Goal: Task Accomplishment & Management: Complete application form

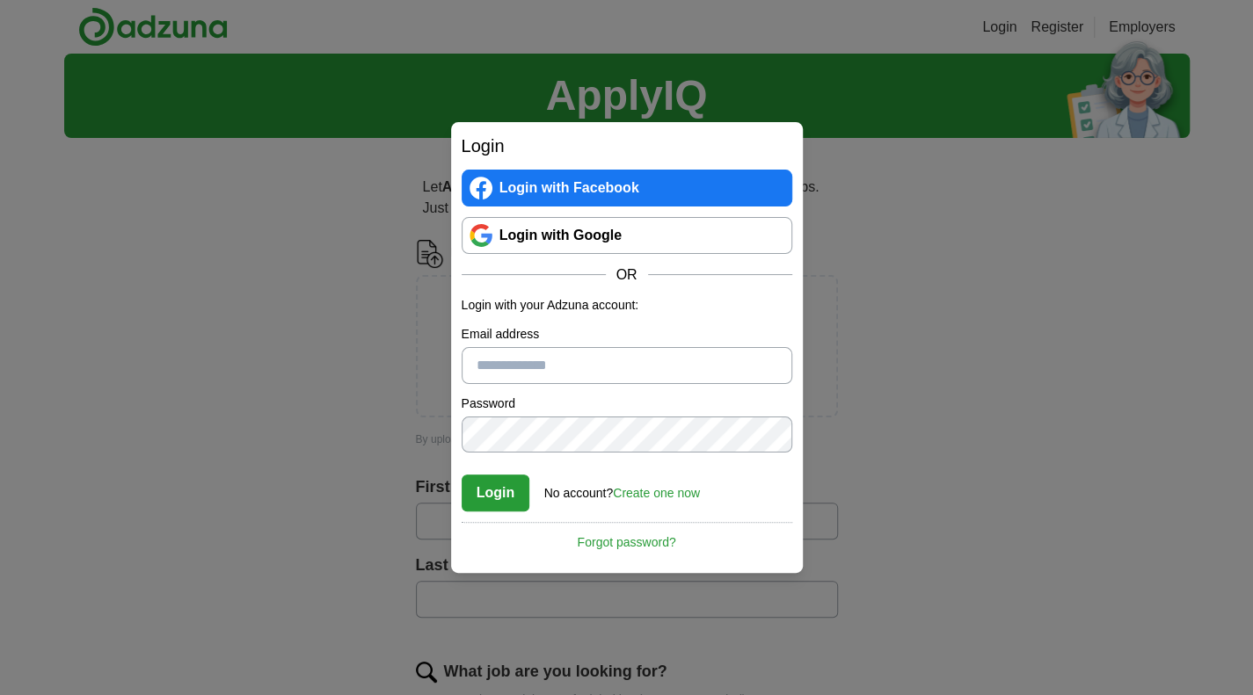
type input "**********"
click at [504, 498] on button "Login" at bounding box center [496, 493] width 69 height 37
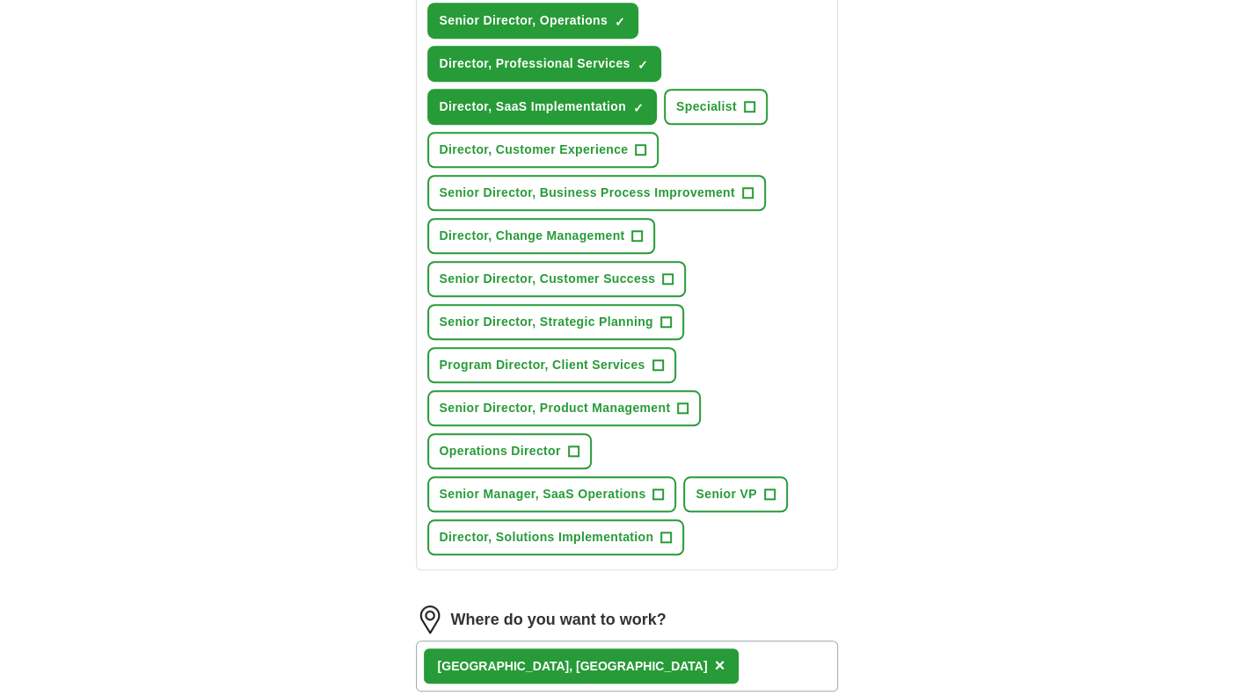
scroll to position [527, 0]
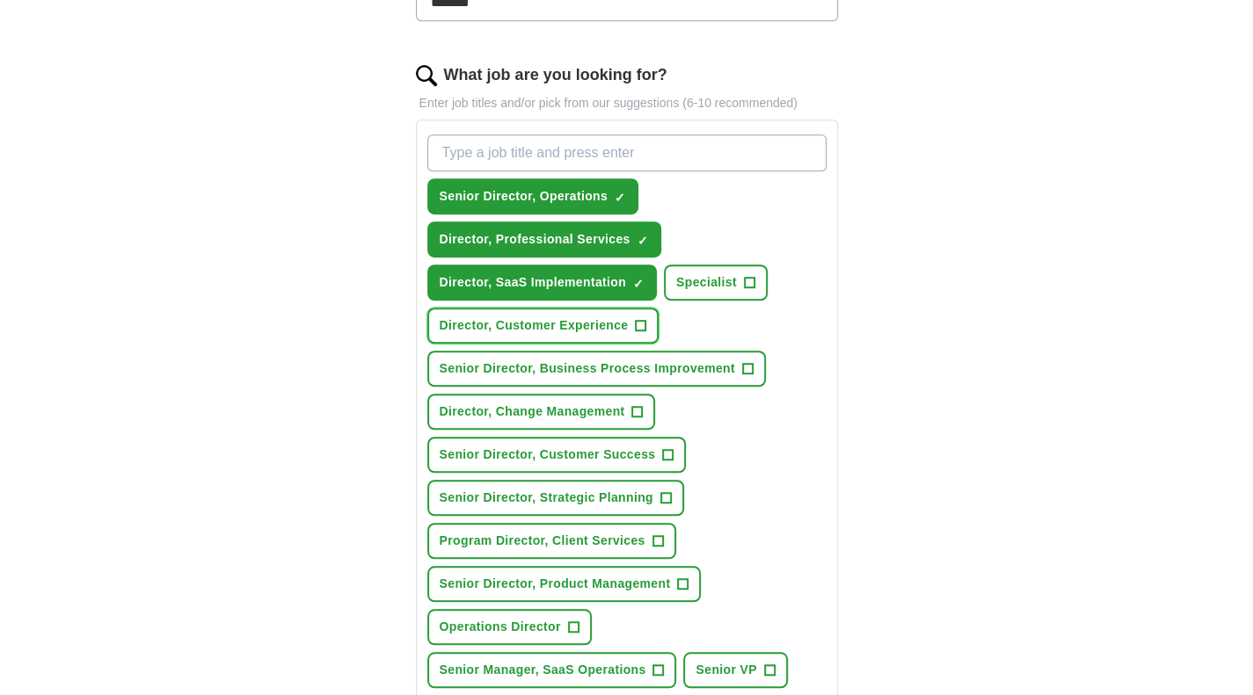
click at [636, 319] on span "+" at bounding box center [641, 326] width 11 height 14
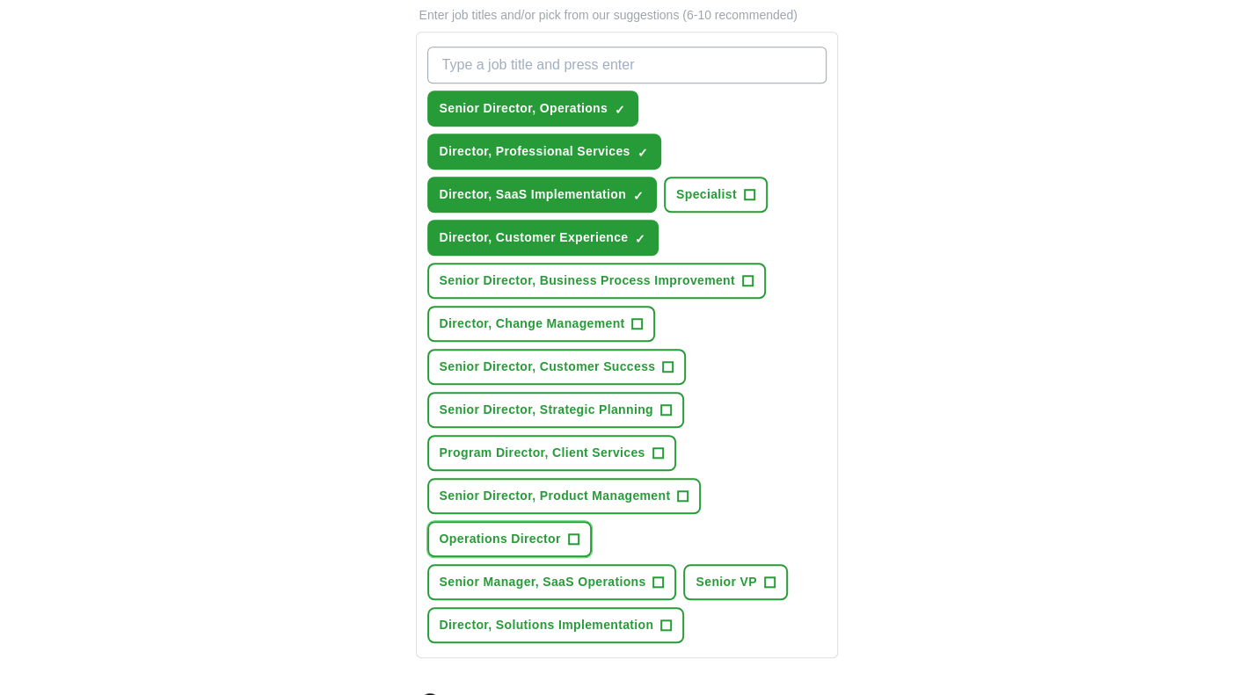
click at [569, 544] on span "+" at bounding box center [573, 540] width 11 height 14
click at [625, 573] on span "Senior Manager, SaaS Operations" at bounding box center [543, 582] width 207 height 18
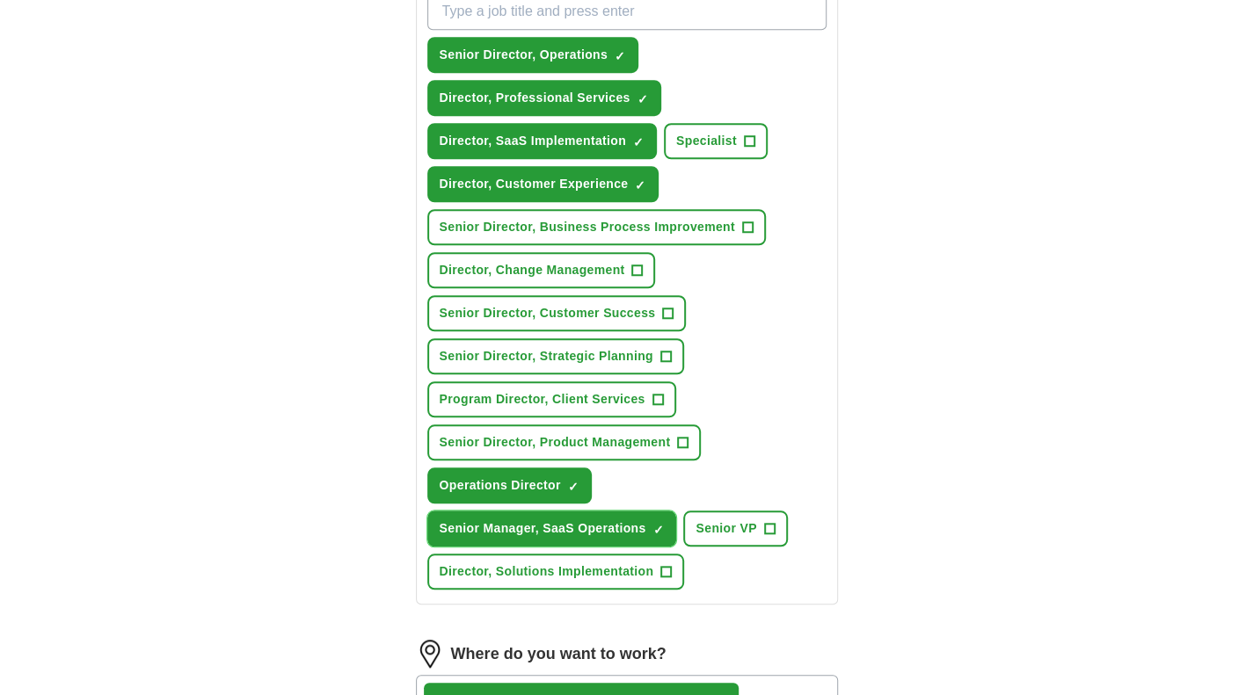
scroll to position [703, 0]
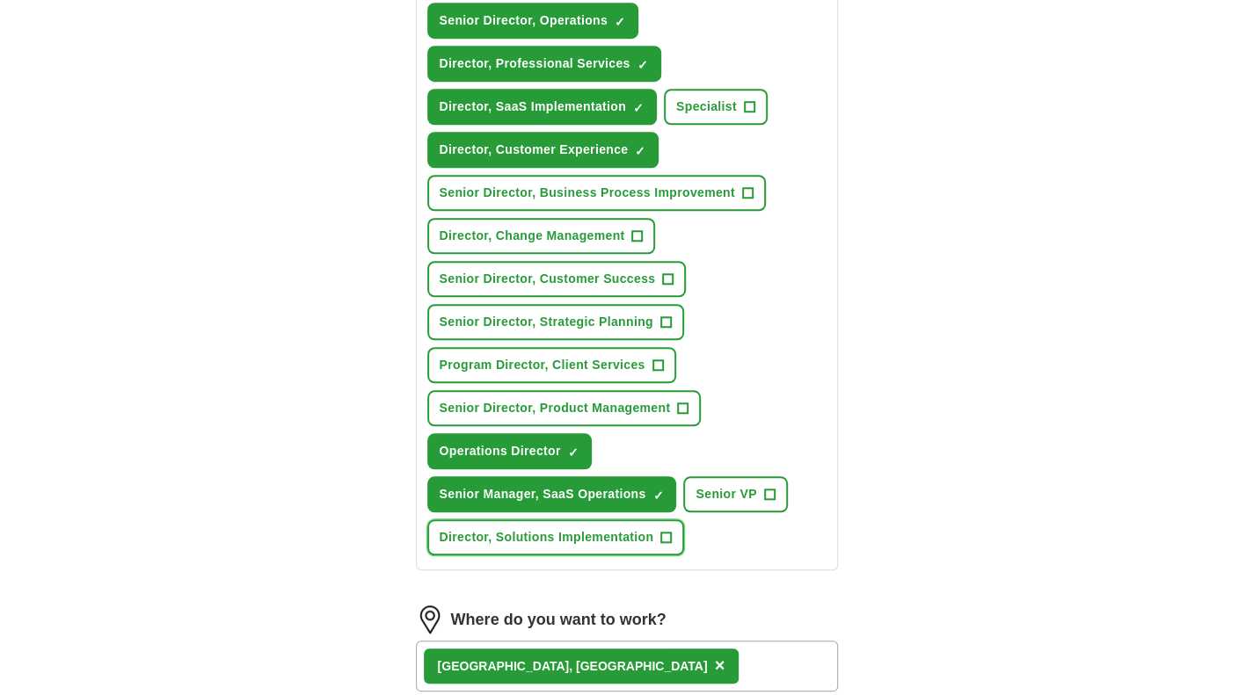
click at [636, 543] on span "Director, Solutions Implementation" at bounding box center [547, 537] width 214 height 18
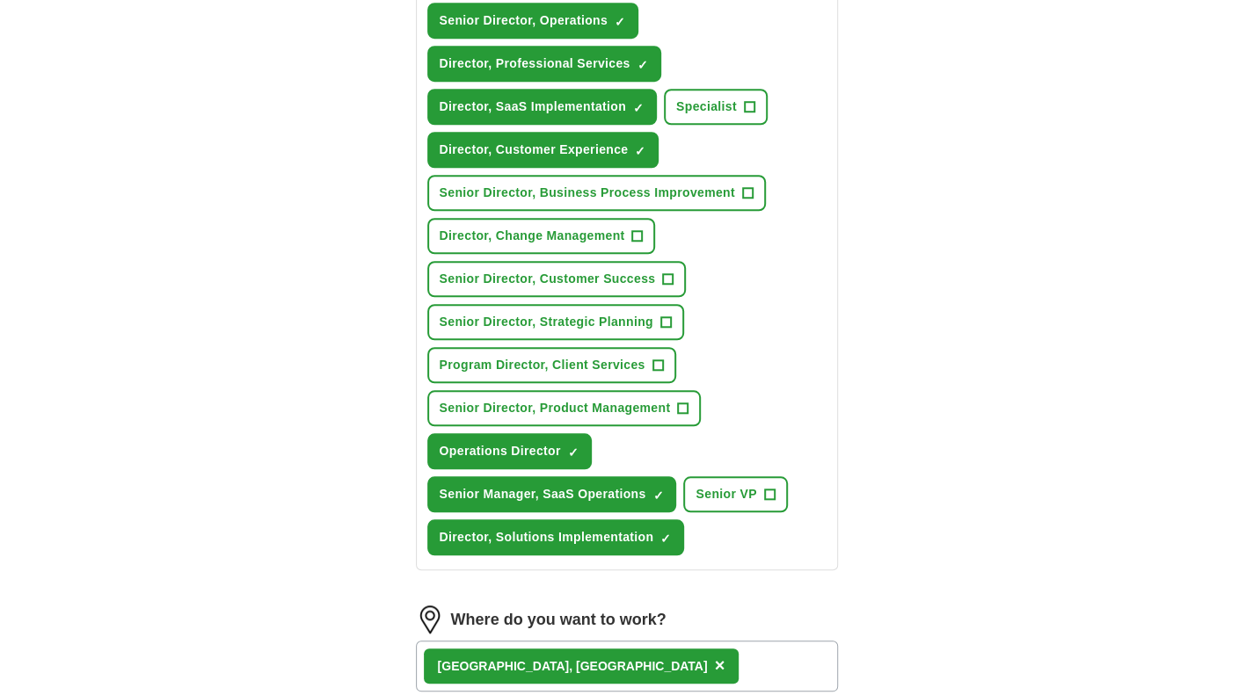
click at [582, 654] on div "Charlotte, NC ×" at bounding box center [627, 666] width 422 height 51
click at [577, 668] on div "Charlotte, NC ×" at bounding box center [627, 666] width 422 height 51
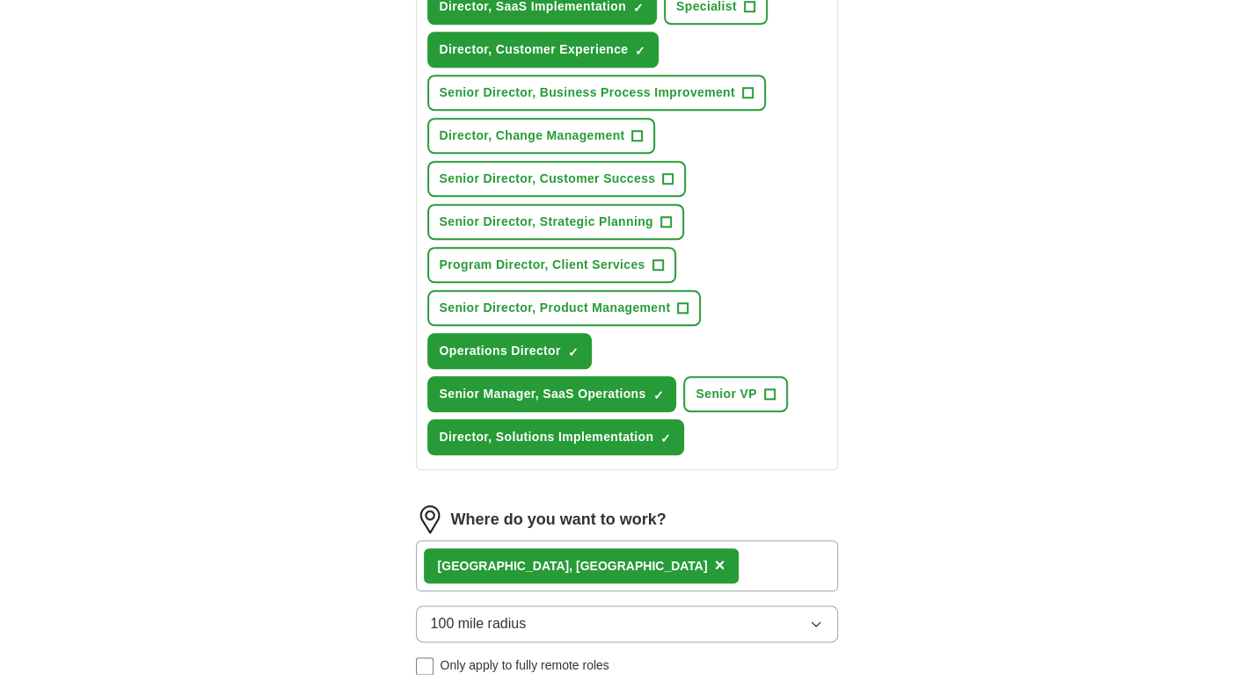
scroll to position [967, 0]
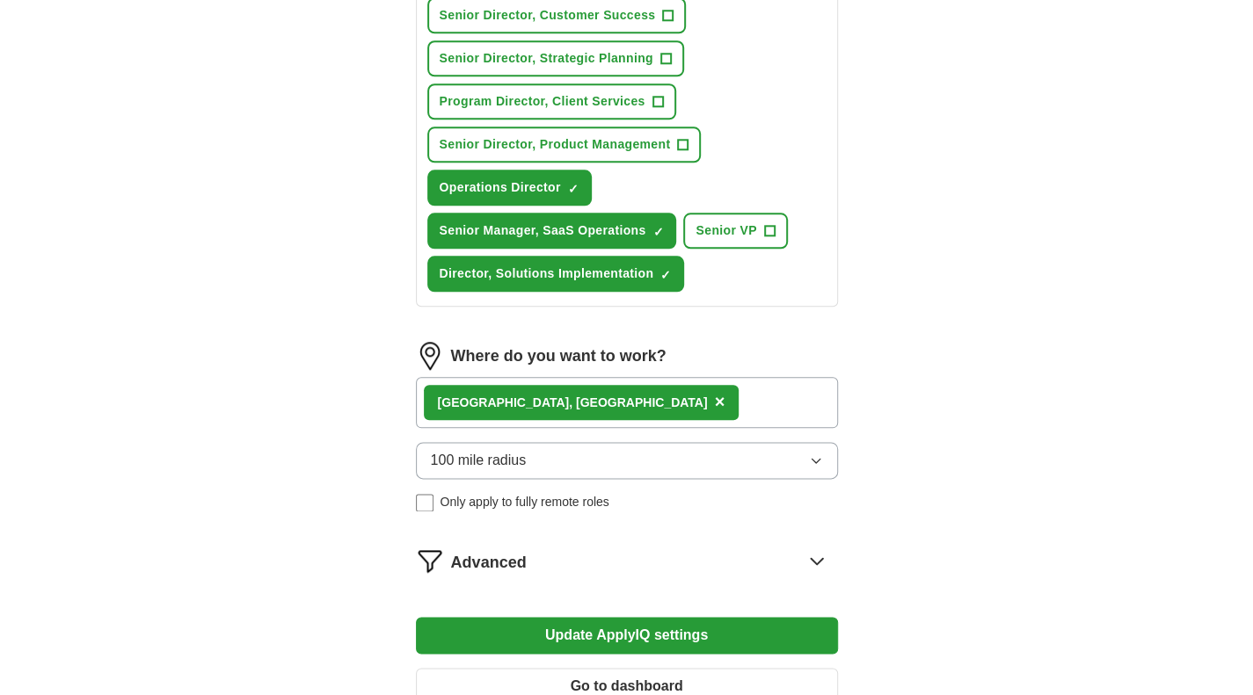
click at [600, 629] on button "Update ApplyIQ settings" at bounding box center [627, 635] width 422 height 37
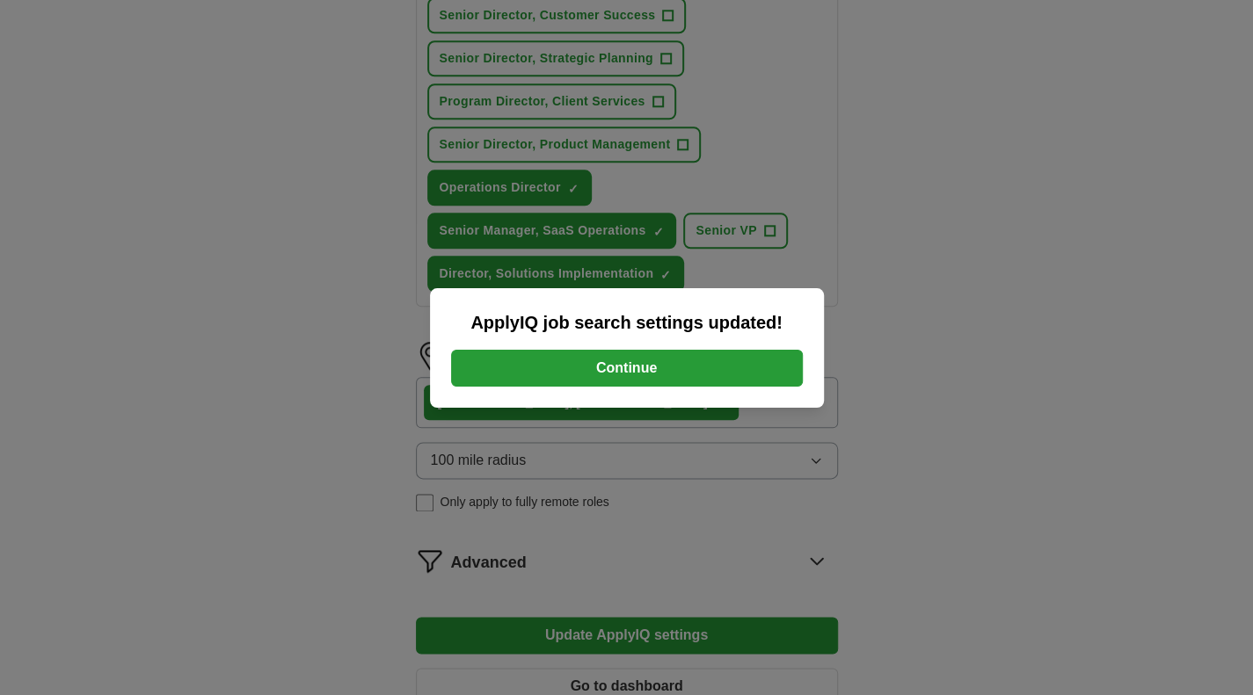
click at [667, 371] on button "Continue" at bounding box center [627, 368] width 352 height 37
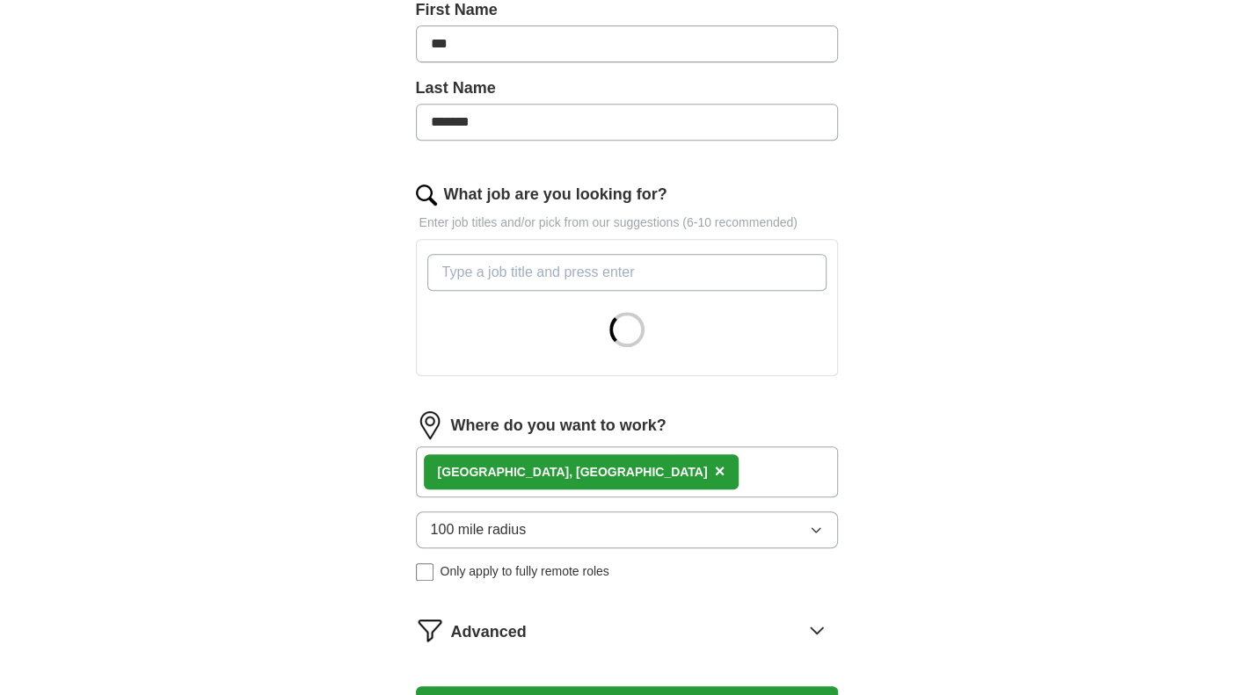
scroll to position [440, 0]
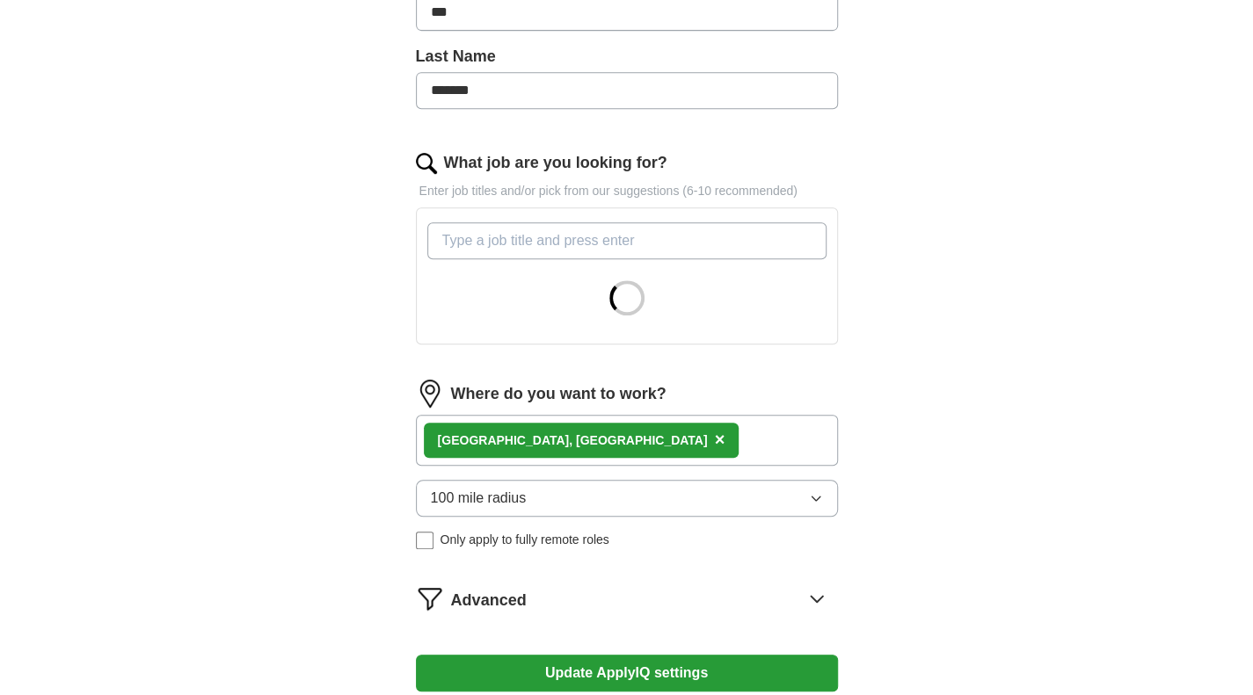
click at [605, 490] on button "100 mile radius" at bounding box center [627, 498] width 422 height 37
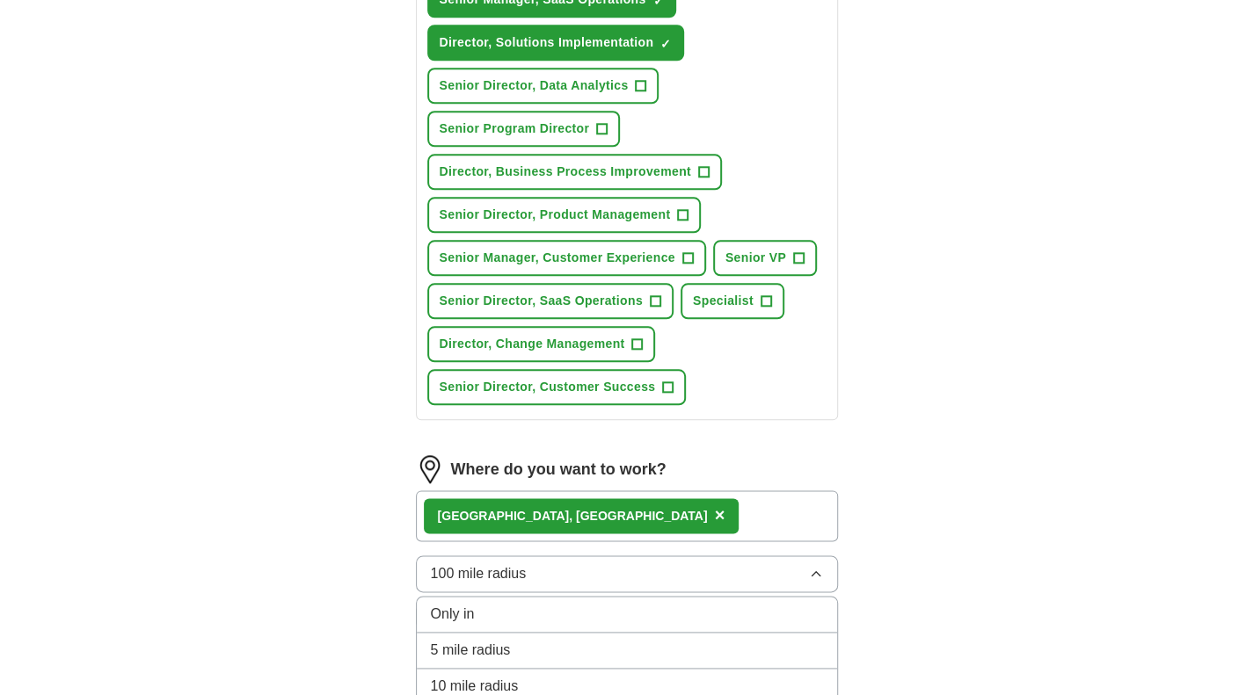
scroll to position [1130, 0]
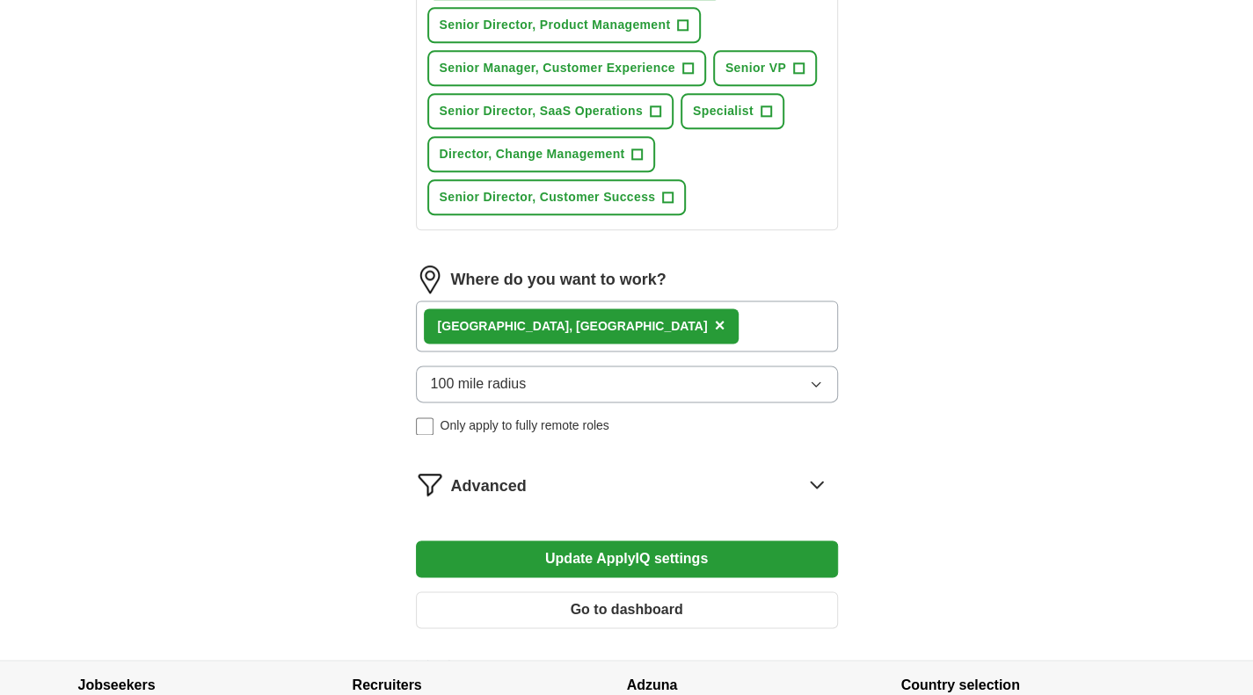
click at [835, 492] on div "Advanced" at bounding box center [644, 484] width 387 height 28
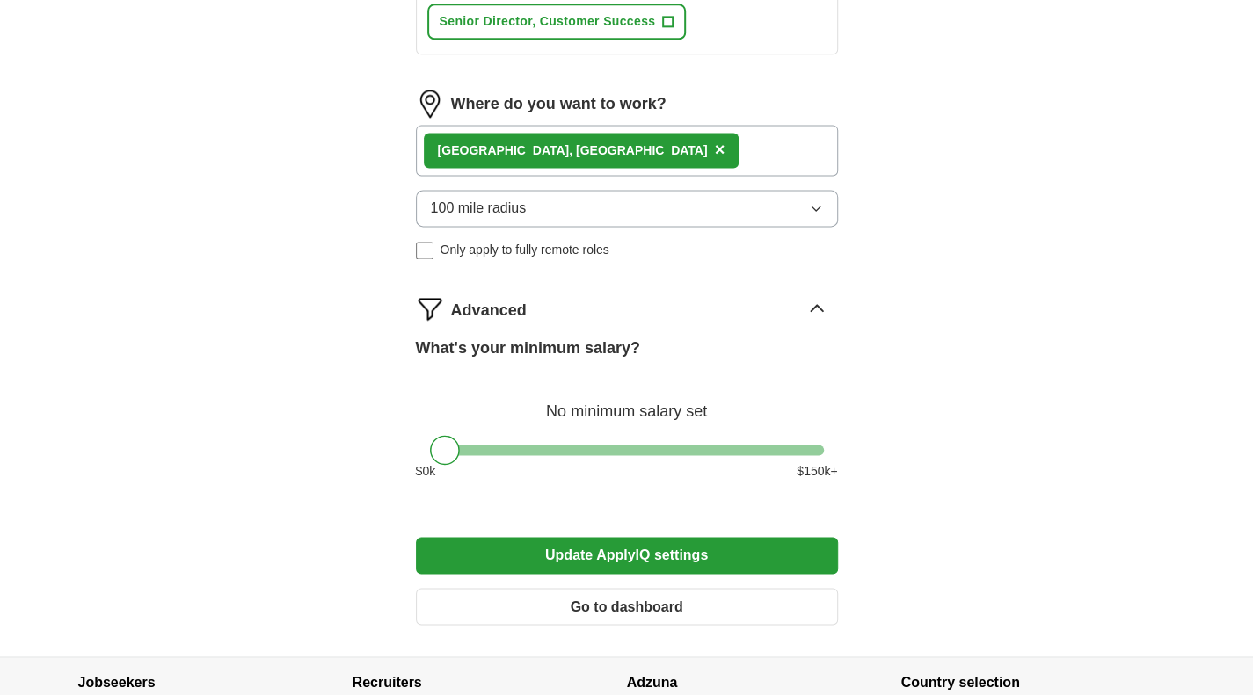
scroll to position [1438, 0]
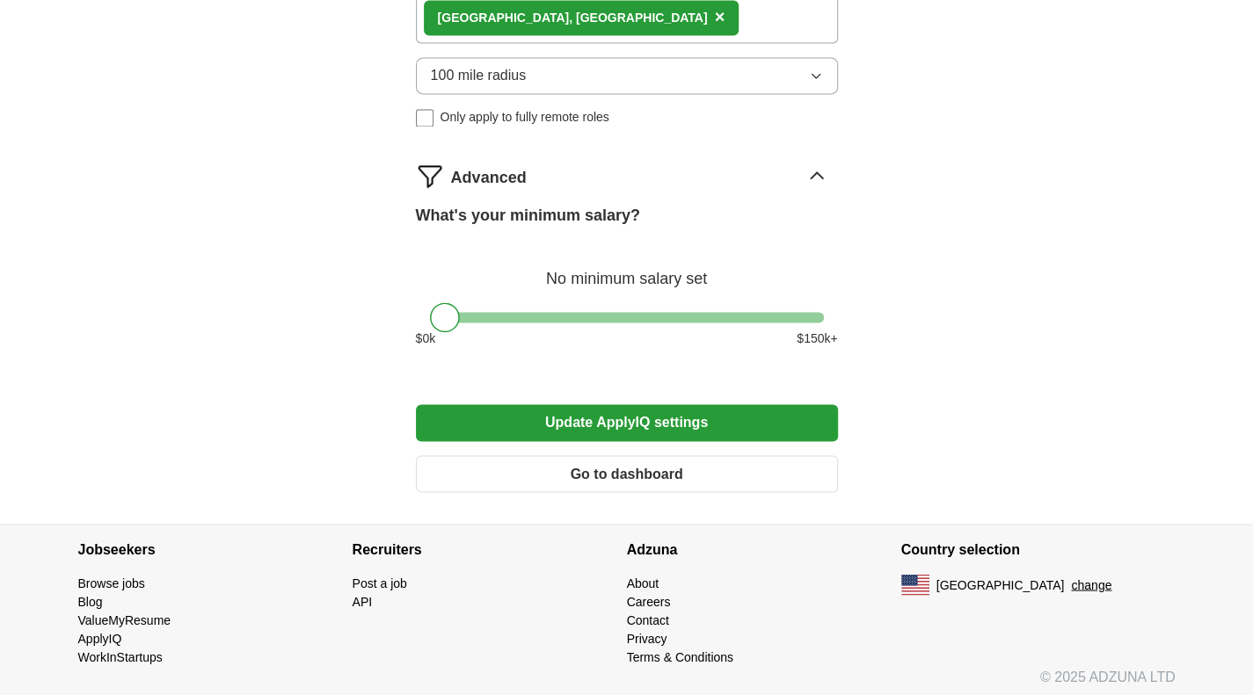
click at [758, 479] on button "Go to dashboard" at bounding box center [627, 473] width 422 height 37
